Goal: Information Seeking & Learning: Compare options

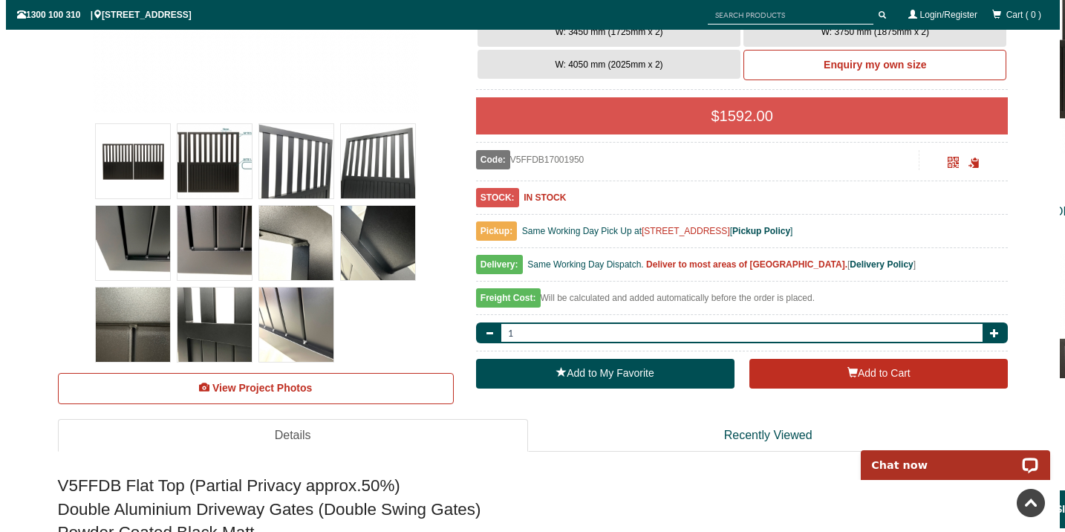
scroll to position [476, 0]
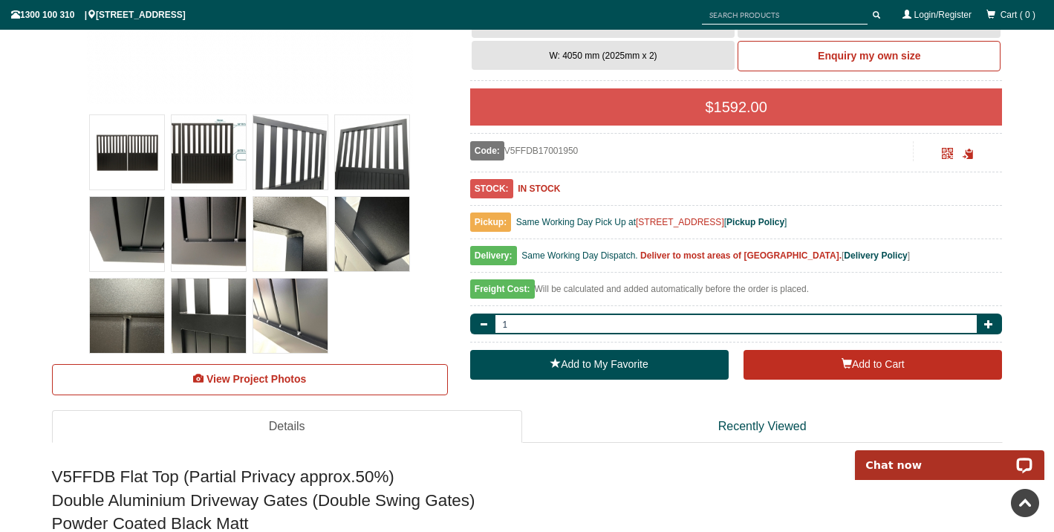
click at [228, 155] on img at bounding box center [209, 152] width 74 height 74
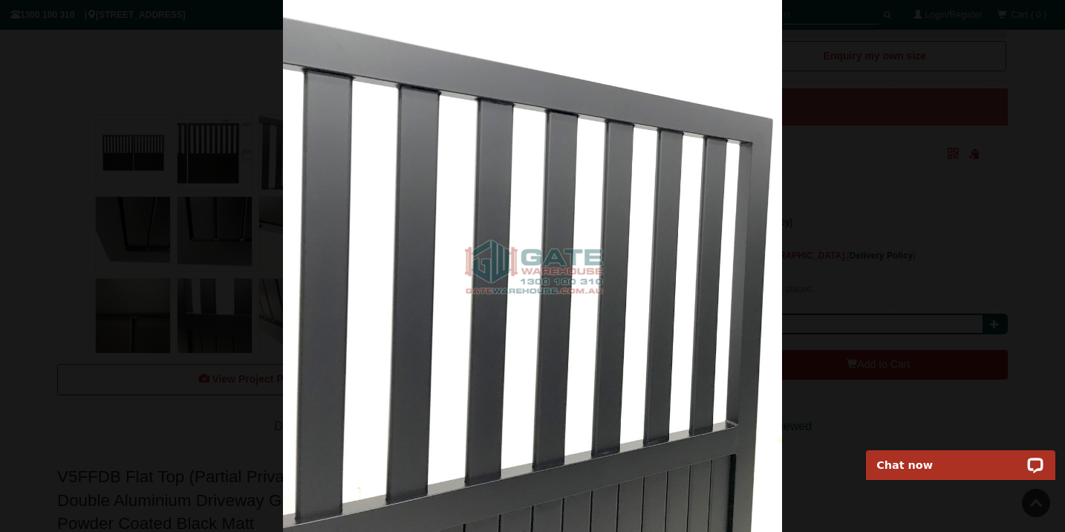
click at [20, 124] on div at bounding box center [532, 266] width 1065 height 532
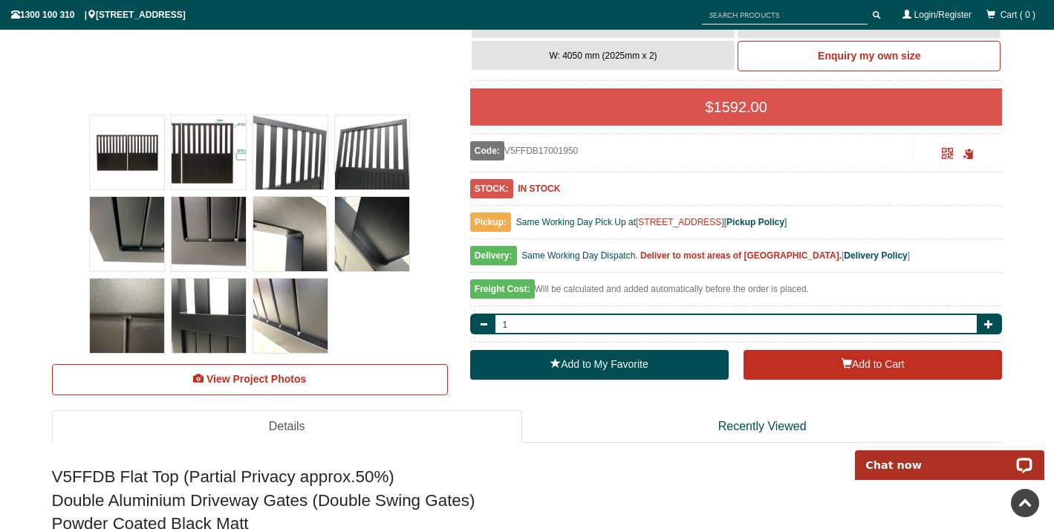
click at [185, 140] on img at bounding box center [209, 152] width 74 height 74
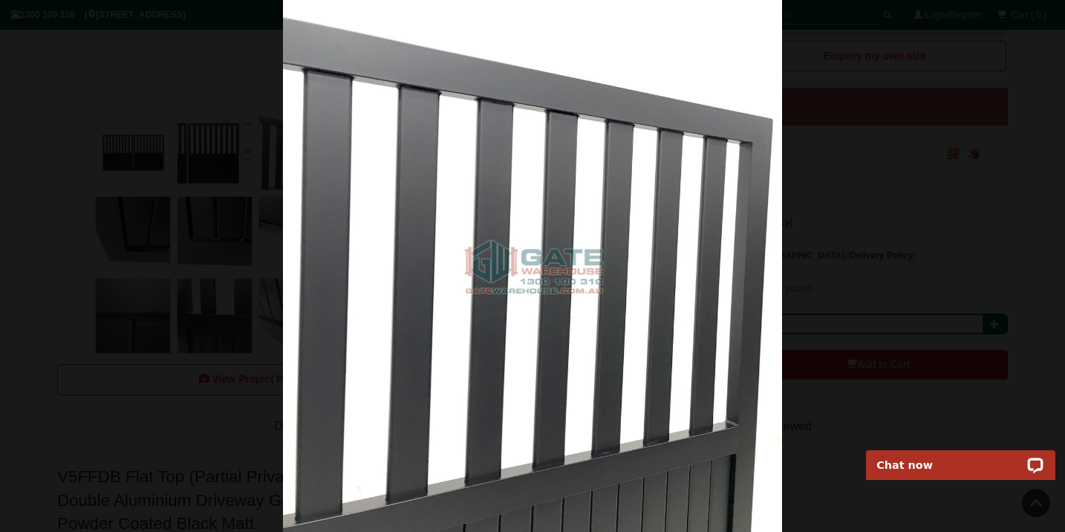
click at [146, 299] on div at bounding box center [532, 266] width 1065 height 532
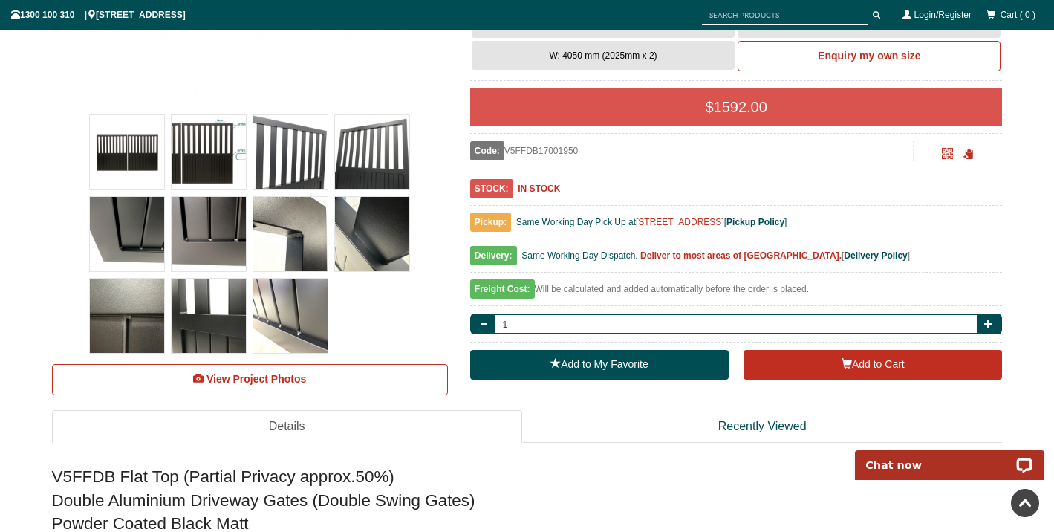
click at [217, 160] on img at bounding box center [209, 152] width 74 height 74
click at [156, 174] on img at bounding box center [127, 152] width 74 height 74
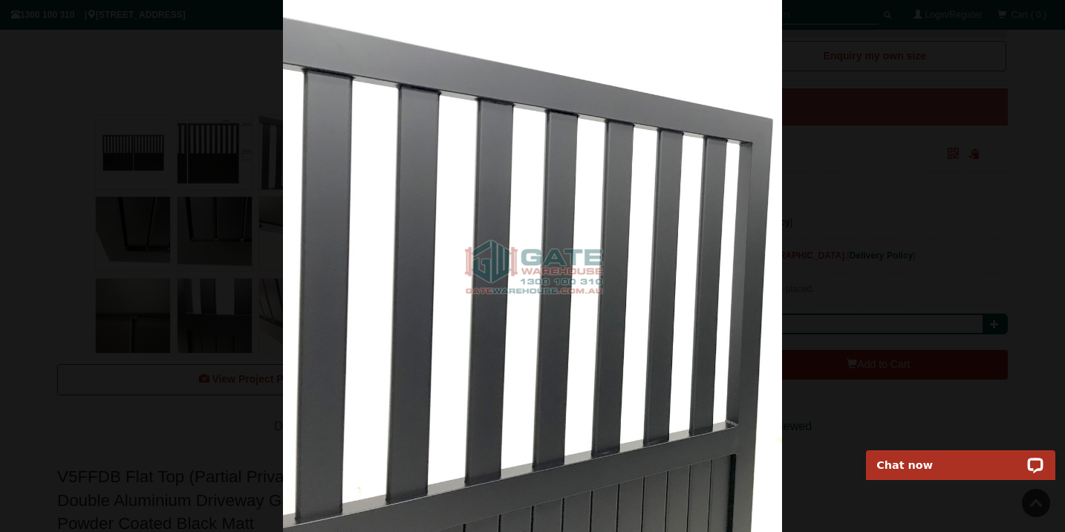
click at [317, 282] on img at bounding box center [532, 266] width 498 height 532
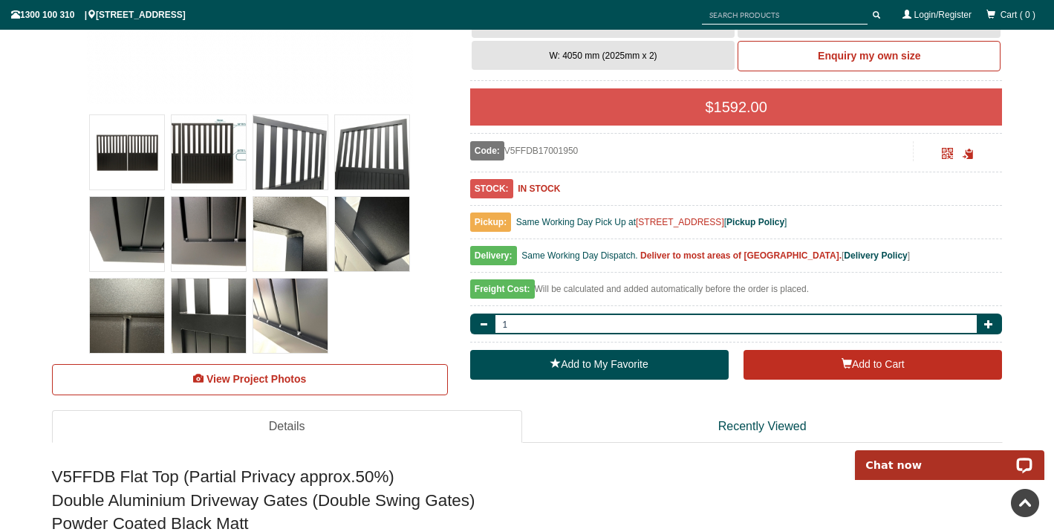
click at [193, 160] on img at bounding box center [209, 152] width 74 height 74
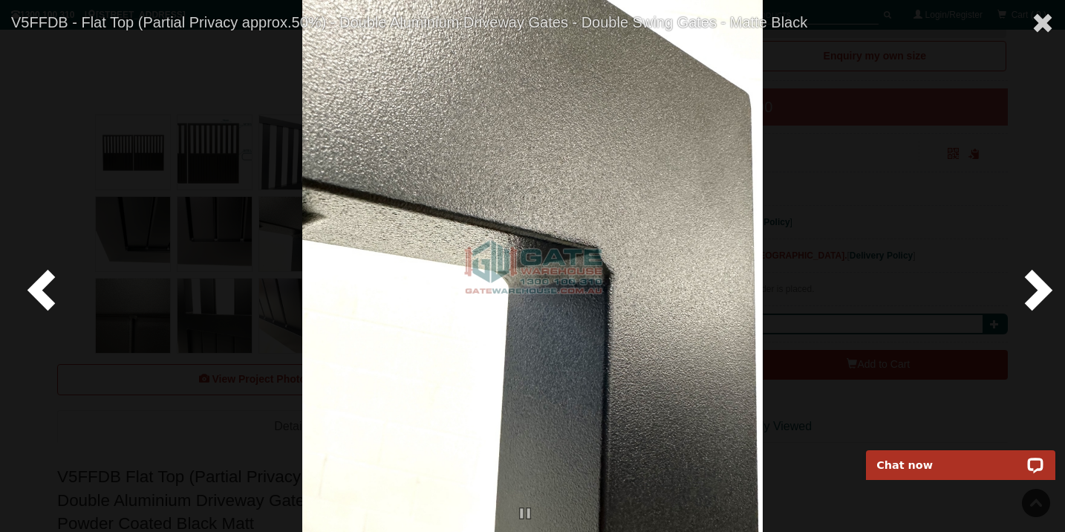
click at [51, 284] on span at bounding box center [44, 289] width 45 height 45
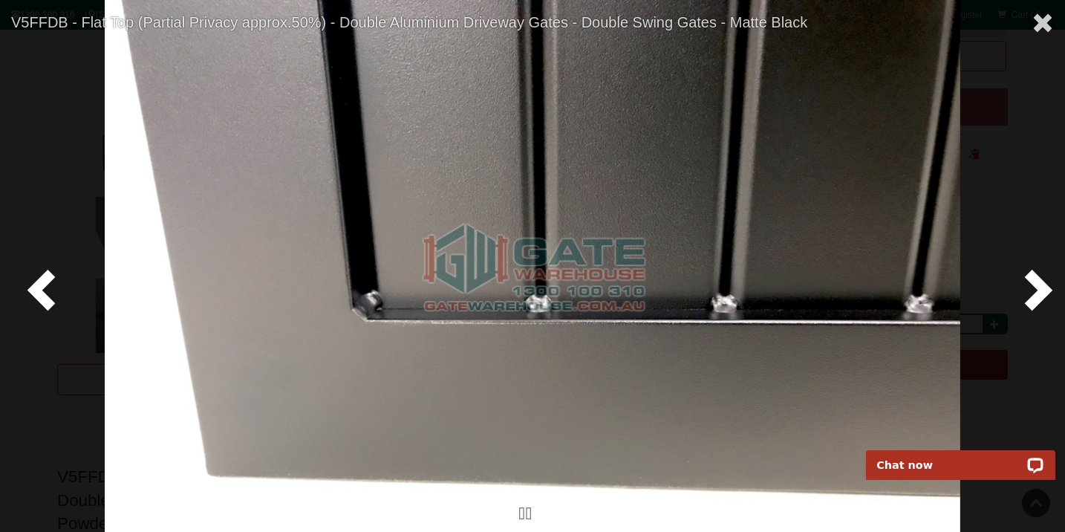
click at [51, 284] on span at bounding box center [44, 289] width 45 height 45
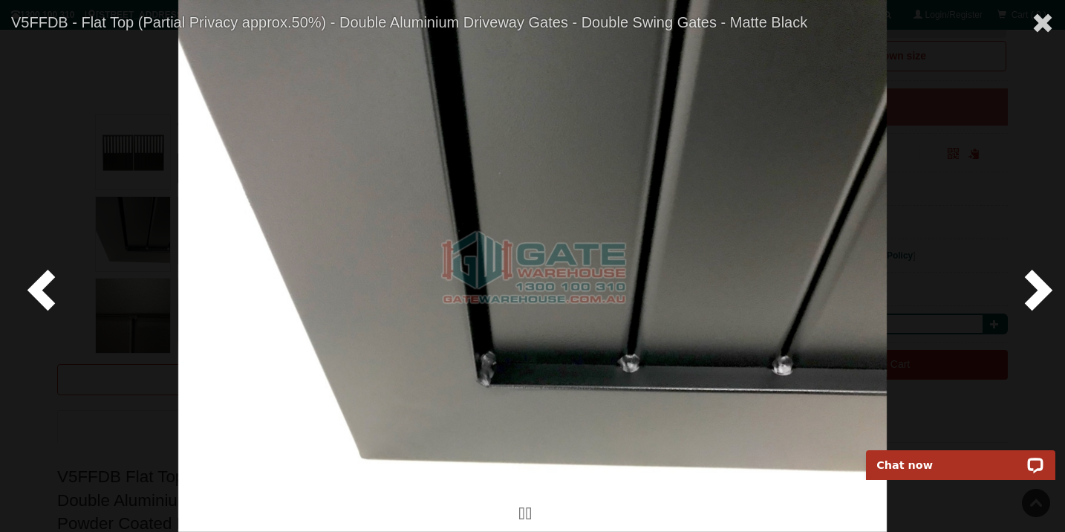
click at [51, 284] on span at bounding box center [44, 289] width 45 height 45
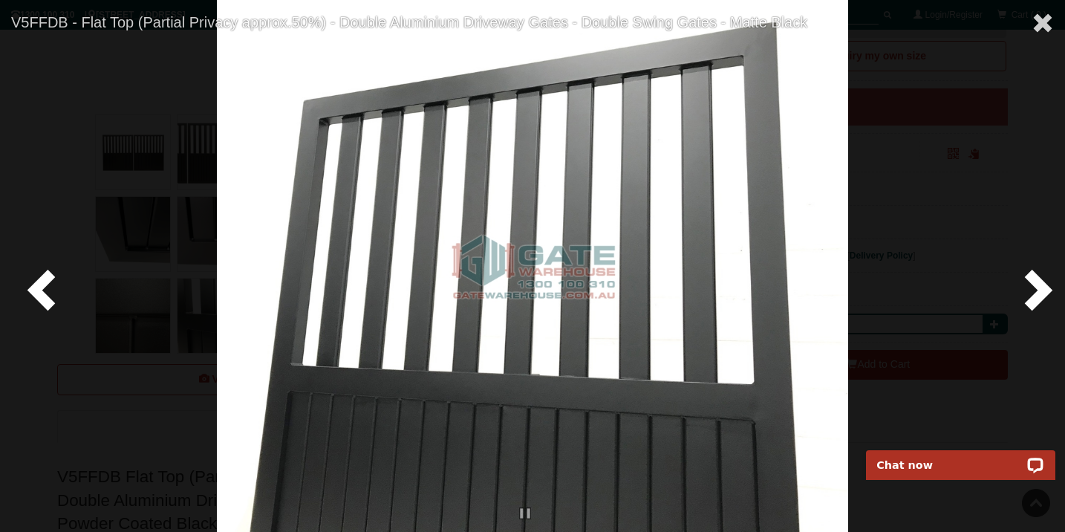
click at [51, 284] on span at bounding box center [44, 289] width 45 height 45
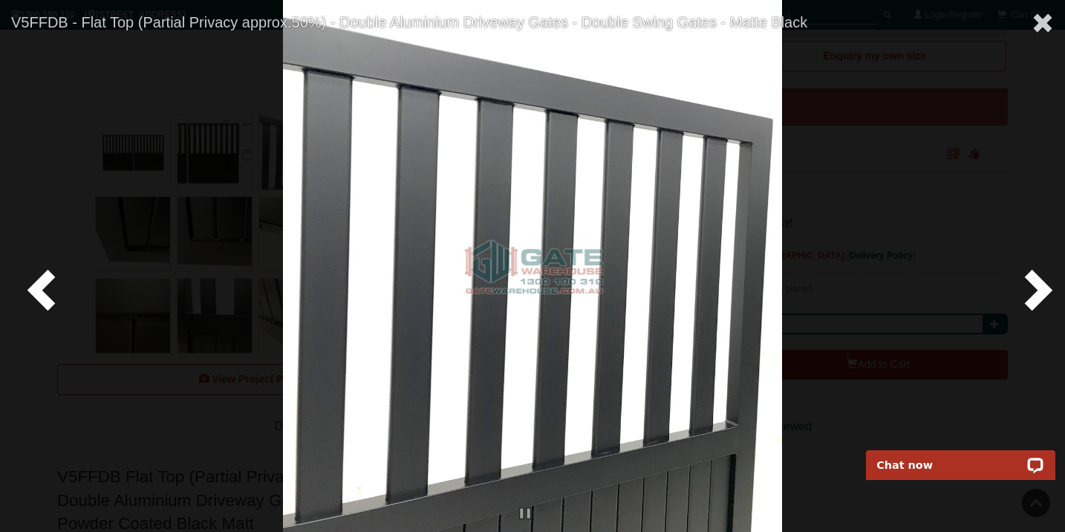
click at [51, 284] on span at bounding box center [44, 289] width 45 height 45
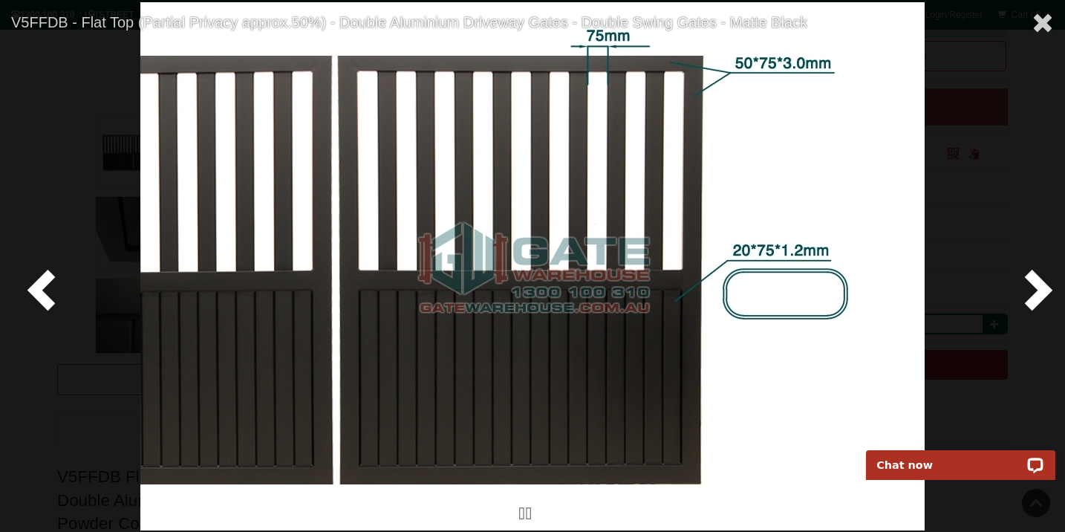
click at [53, 281] on span at bounding box center [44, 289] width 45 height 45
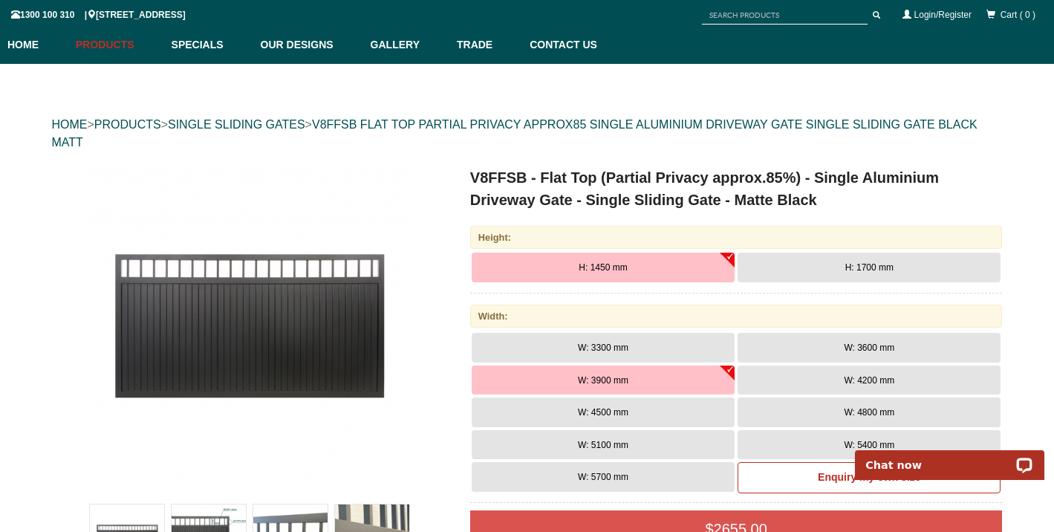
scroll to position [110, 0]
